Goal: Complete application form

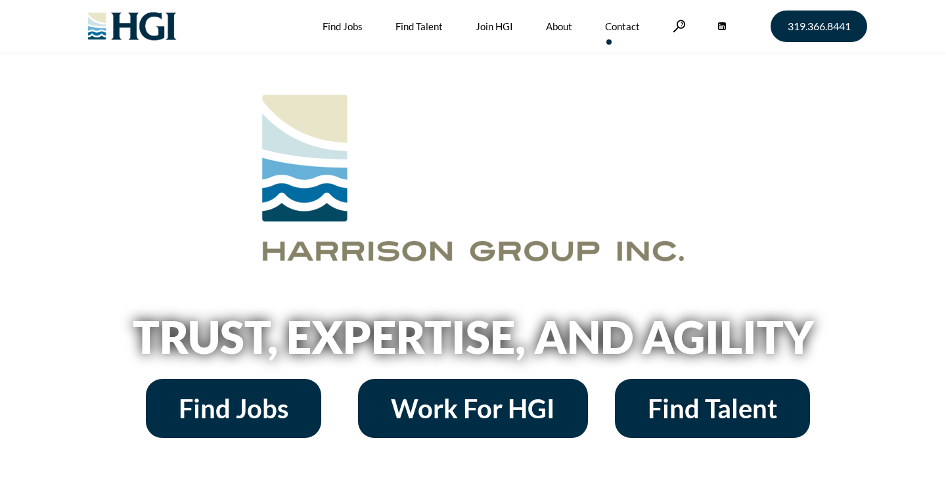
click at [631, 24] on link "Contact" at bounding box center [622, 26] width 35 height 53
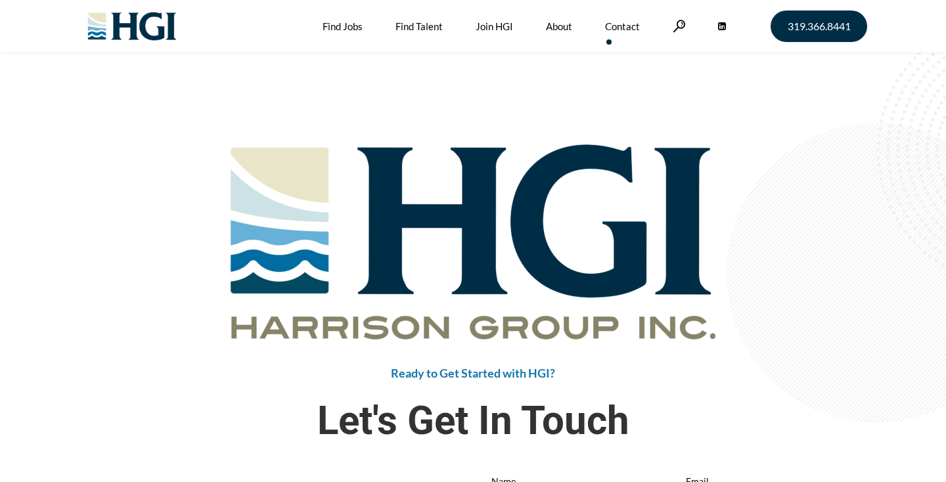
click at [610, 31] on link "Contact" at bounding box center [622, 26] width 35 height 53
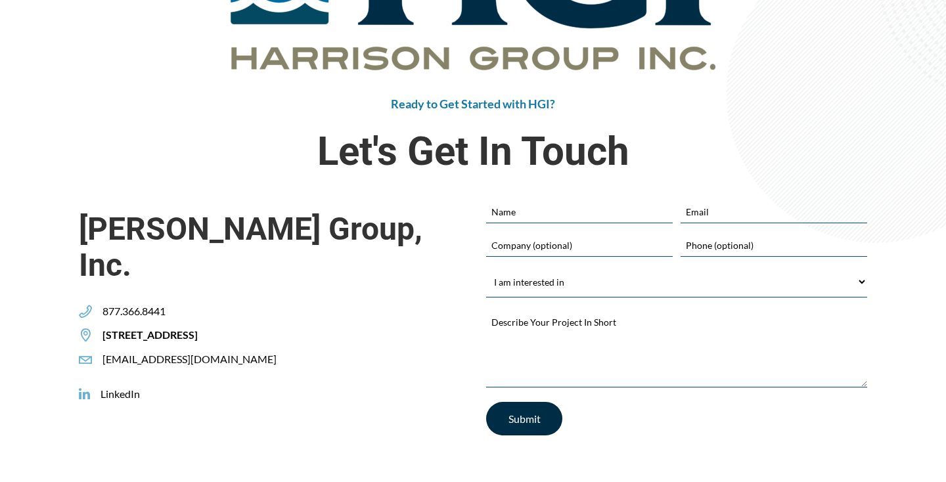
scroll to position [270, 0]
click at [520, 207] on input "Name" at bounding box center [579, 211] width 187 height 22
type input "John Sabtos"
type input "jsabatos@ryconic.com"
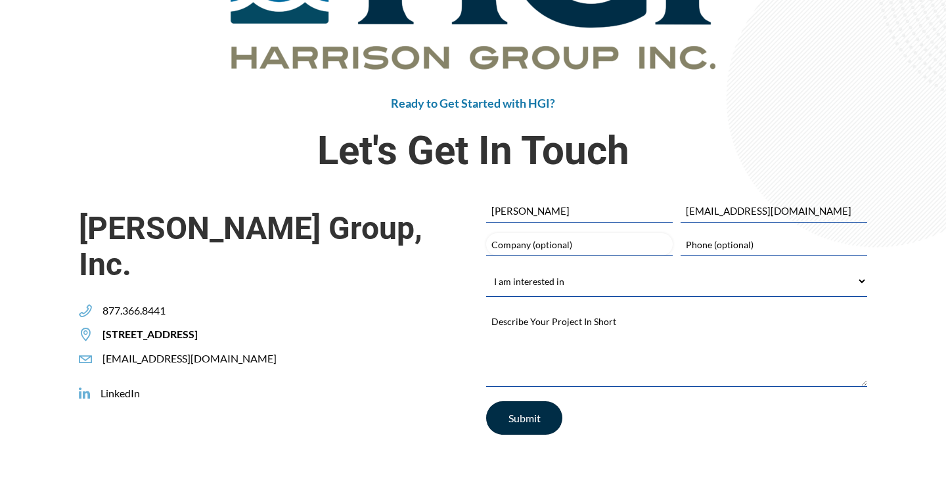
type input "Rycon Construction Inc"
type input "4123622230"
click at [560, 278] on select "I am interested in Finding a Job Building My Team Joining HGI Other" at bounding box center [676, 282] width 381 height 30
select select "Other"
click at [486, 267] on select "I am interested in Finding a Job Building My Team Joining HGI Other" at bounding box center [676, 282] width 381 height 30
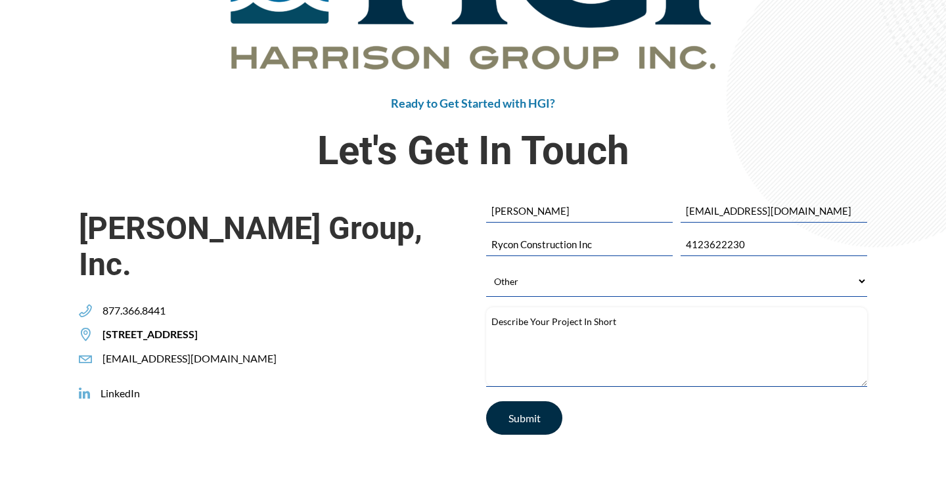
click at [514, 340] on textarea "Describe Your Project In Short *" at bounding box center [676, 346] width 381 height 79
paste textarea "My name is John Sabtos, and I am the Chief Executive Officer of Rycon Construct…"
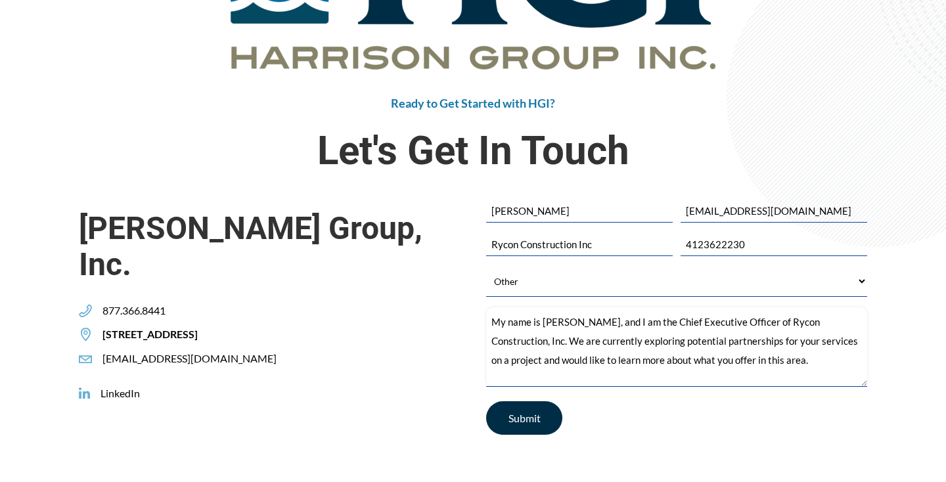
scroll to position [93, 0]
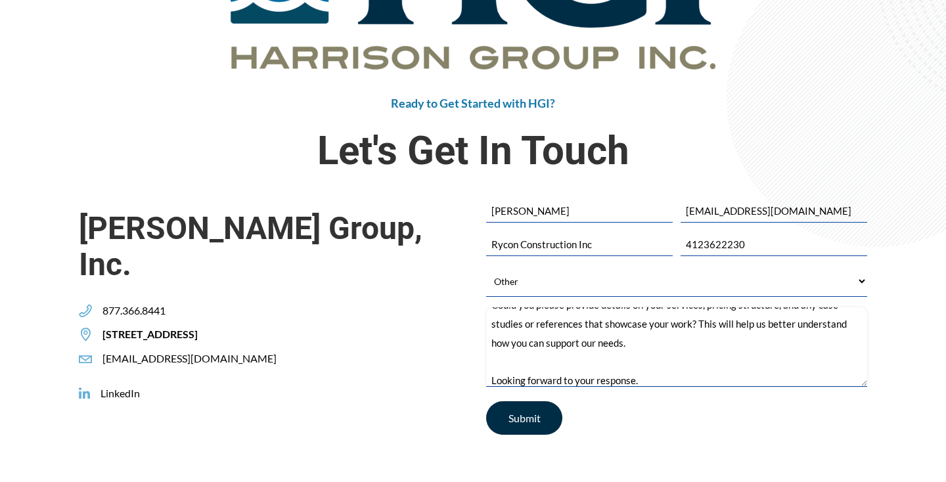
type textarea "My name is John Sabtos, and I am the Chief Executive Officer of Rycon Construct…"
click at [518, 415] on input "Submit" at bounding box center [524, 418] width 76 height 34
